Goal: Find specific page/section: Find specific page/section

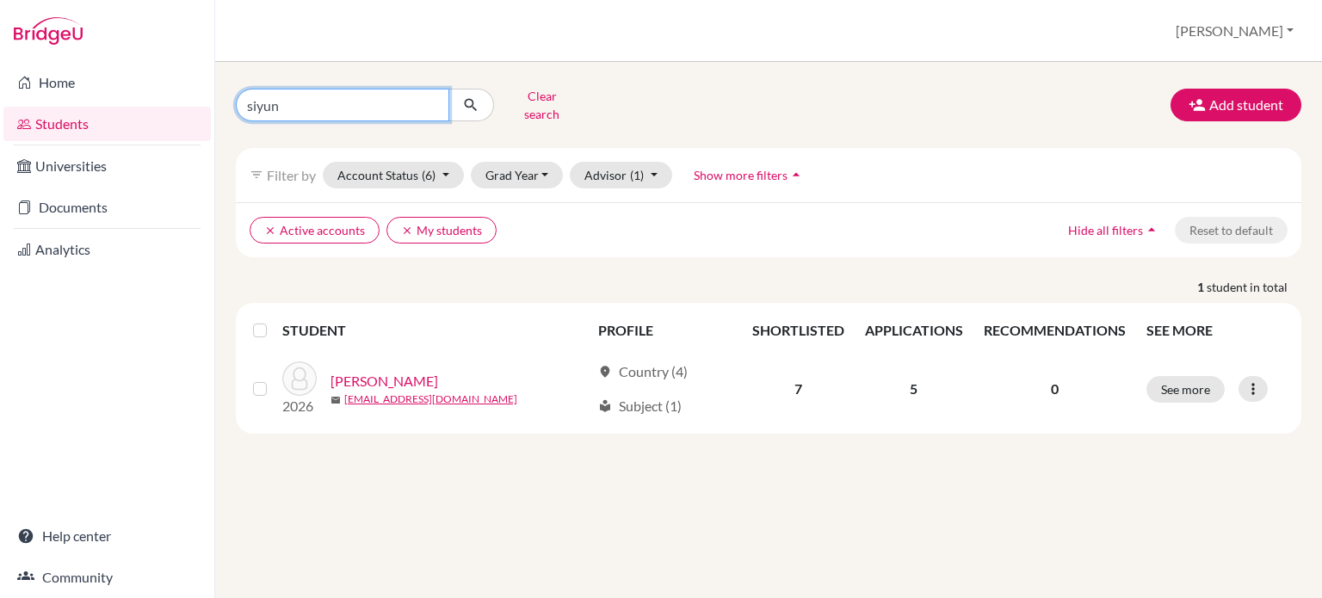
click at [327, 107] on input "siyun" at bounding box center [342, 105] width 213 height 33
type input "s"
type input "ㅛ"
type input "yongsung"
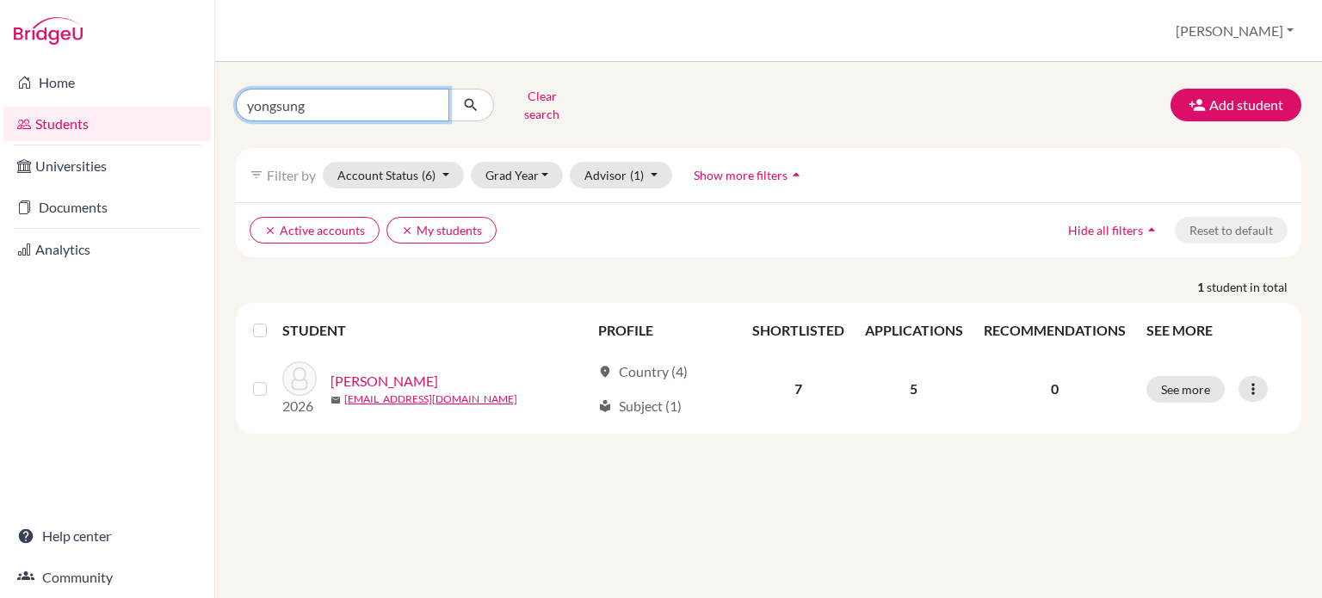
click button "submit" at bounding box center [471, 105] width 46 height 33
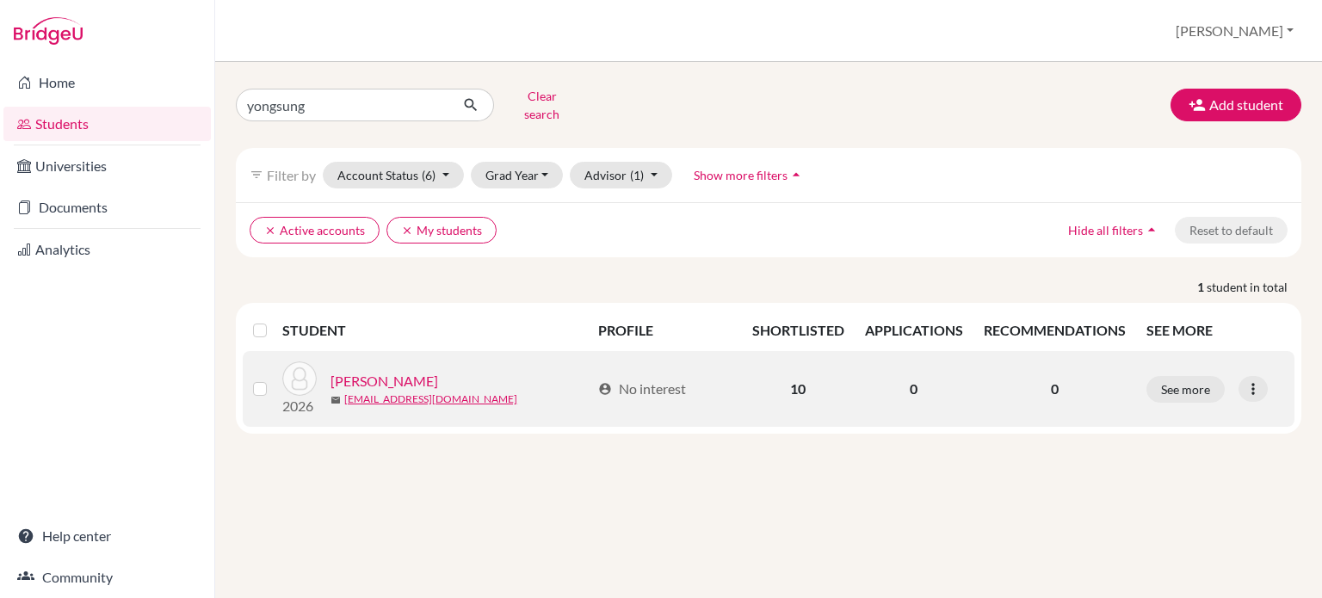
click at [364, 371] on link "[PERSON_NAME]" at bounding box center [384, 381] width 108 height 21
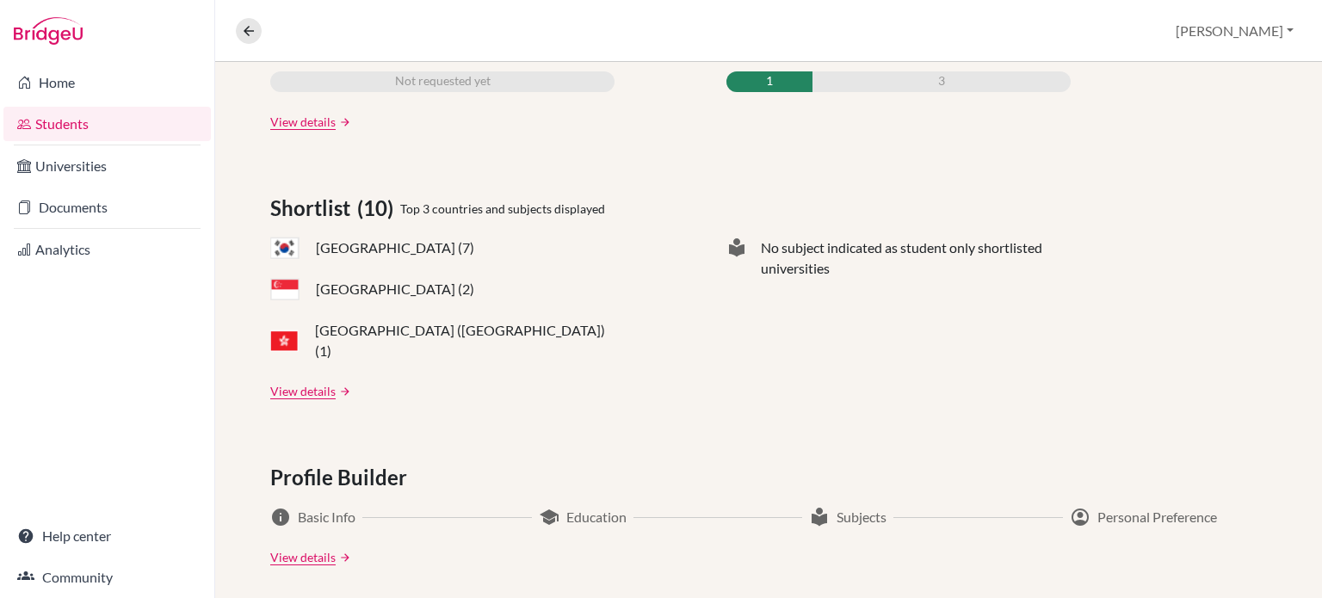
scroll to position [633, 0]
click at [305, 382] on link "View details" at bounding box center [302, 391] width 65 height 18
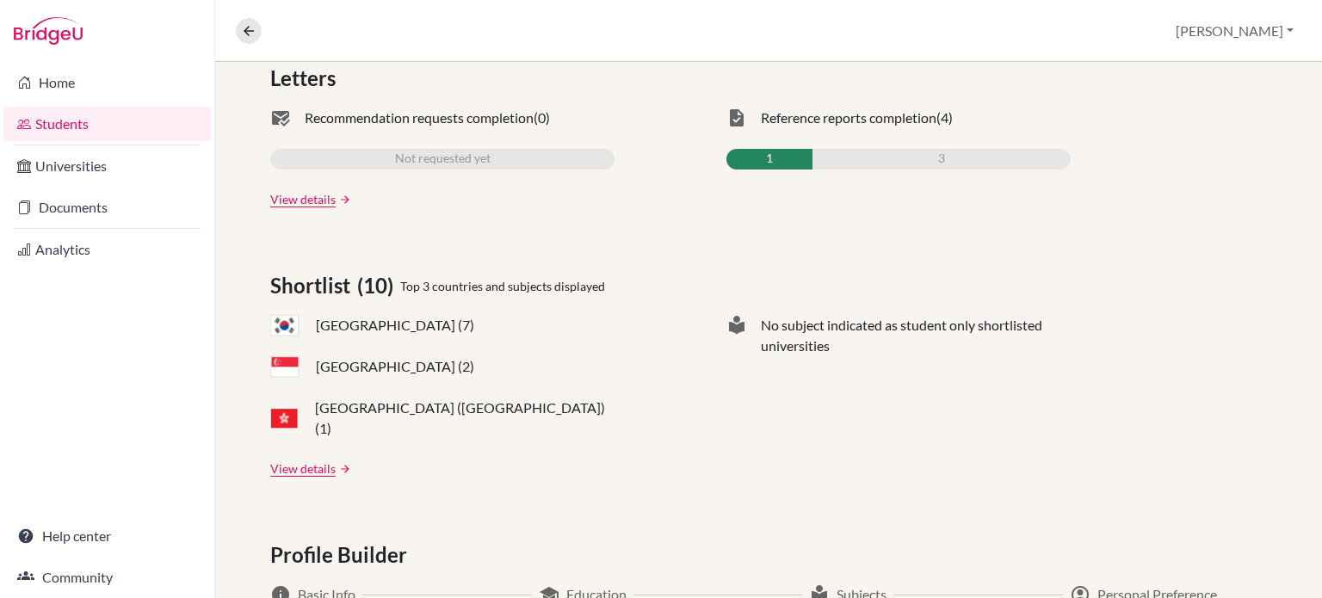
scroll to position [620, 0]
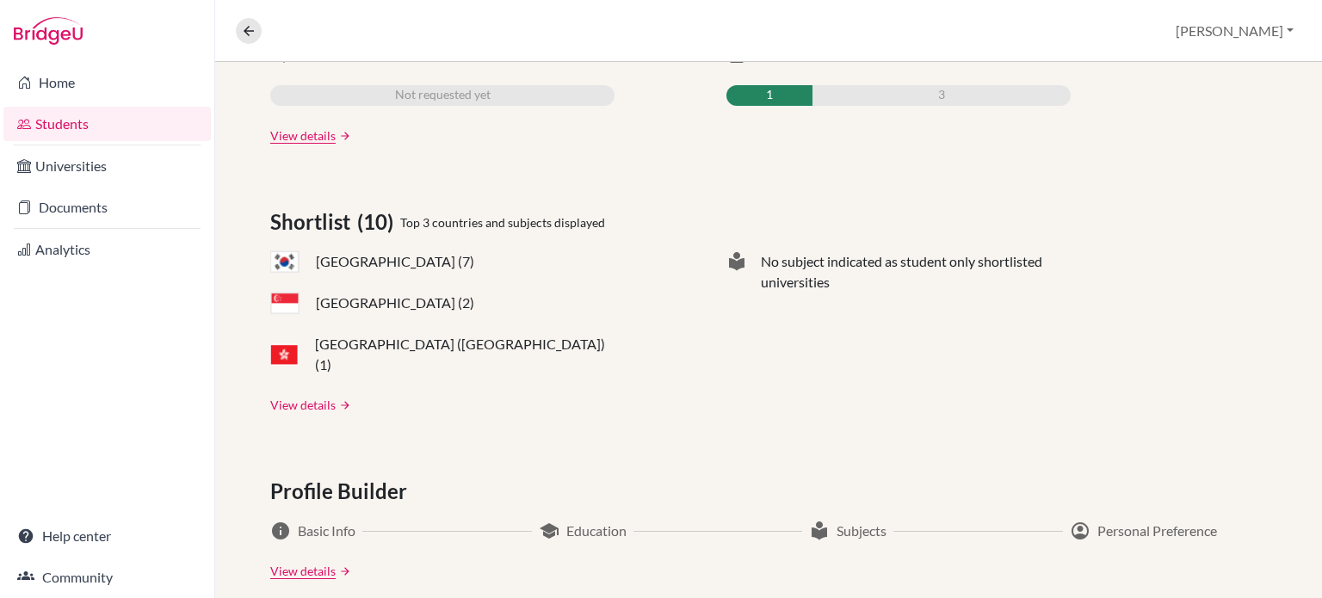
click at [299, 396] on link "View details" at bounding box center [302, 405] width 65 height 18
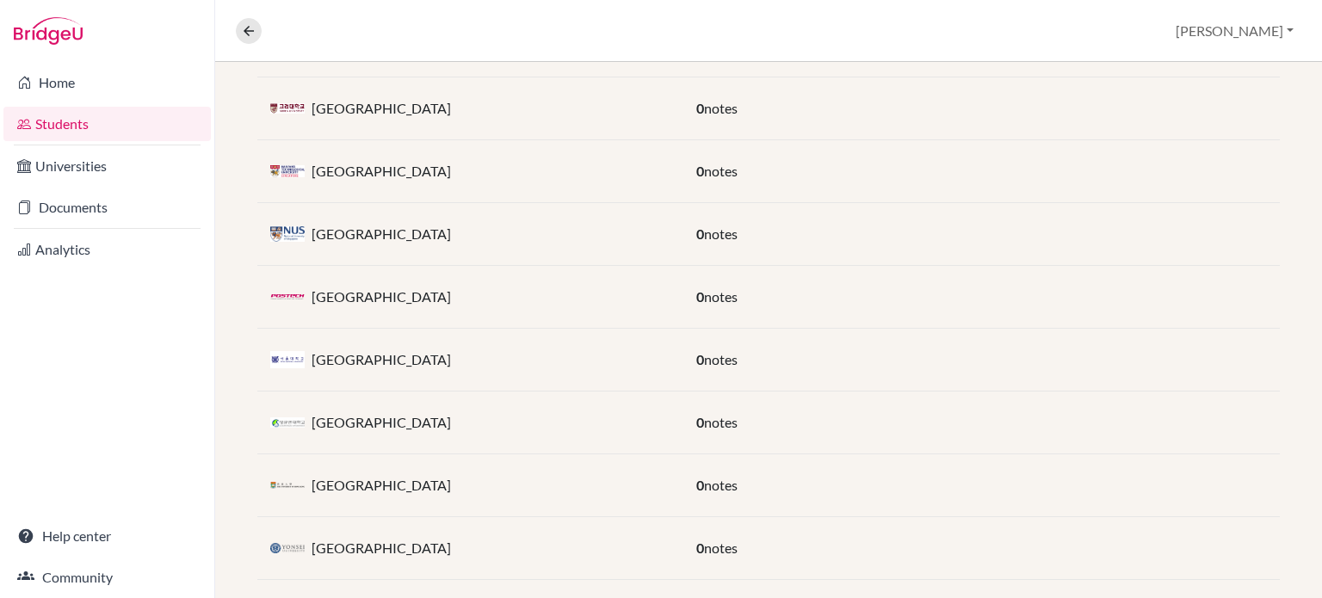
scroll to position [447, 0]
